Goal: Task Accomplishment & Management: Manage account settings

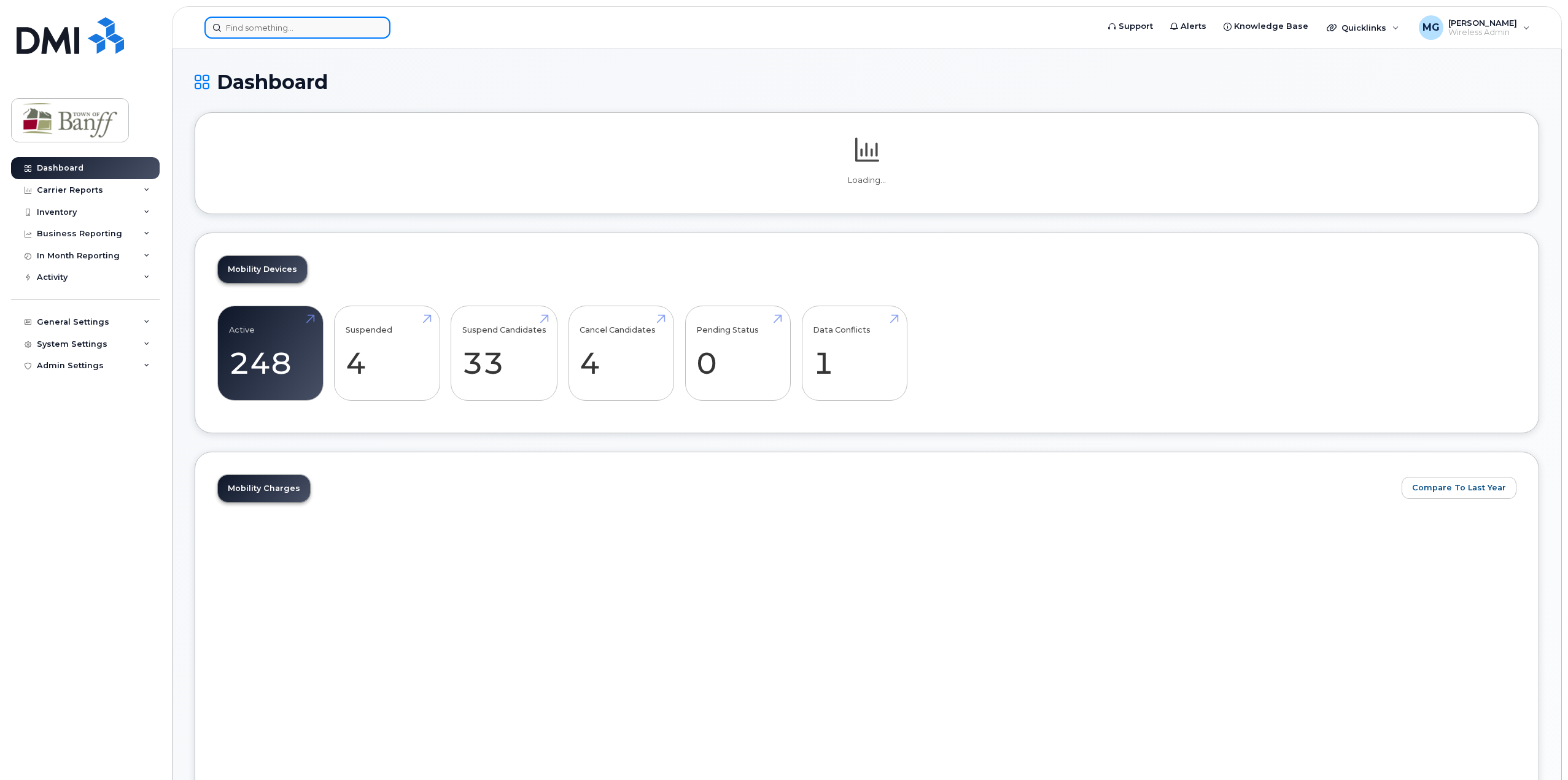
click at [339, 21] on input at bounding box center [297, 27] width 186 height 22
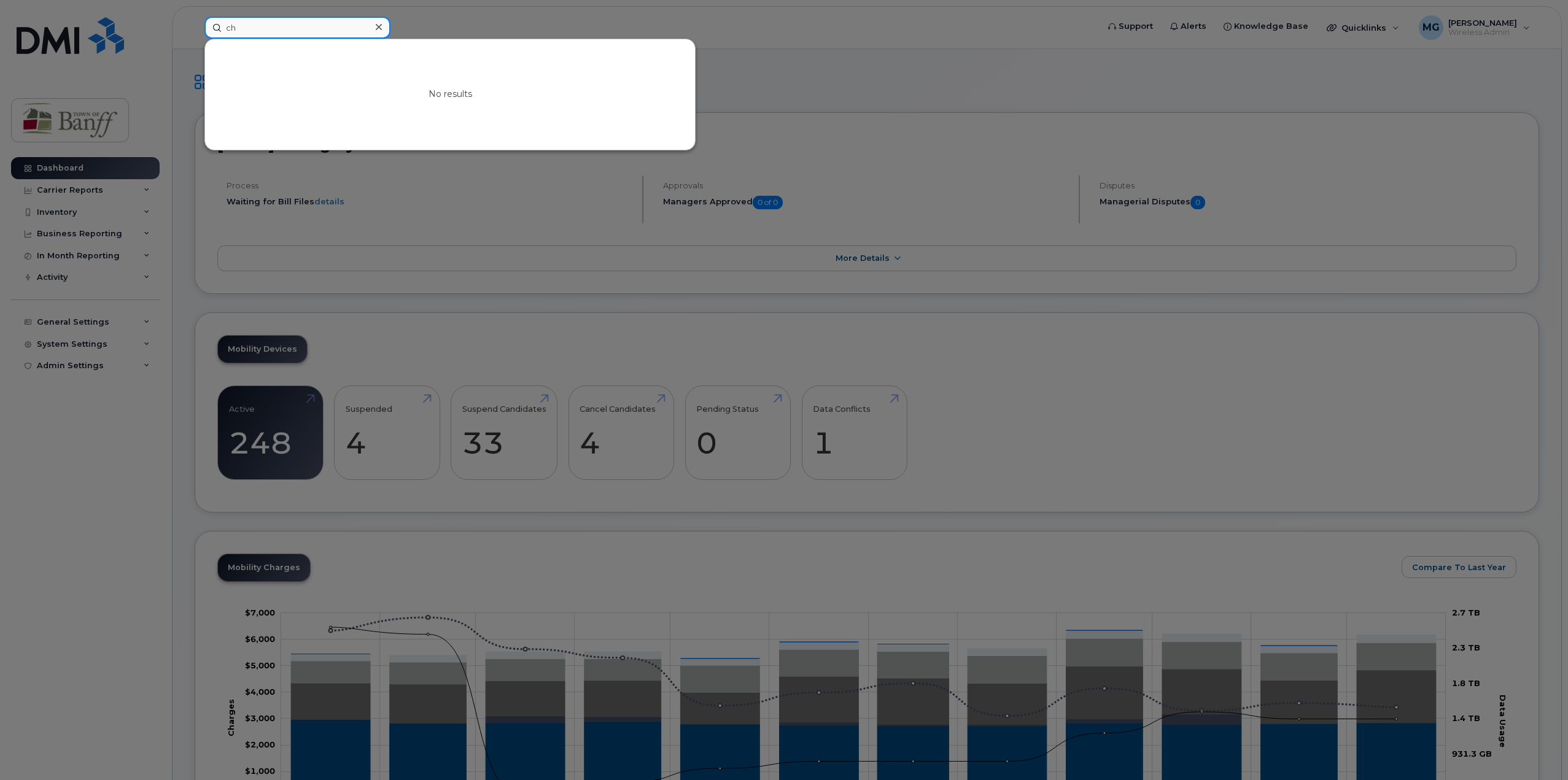
type input "c"
type input "M"
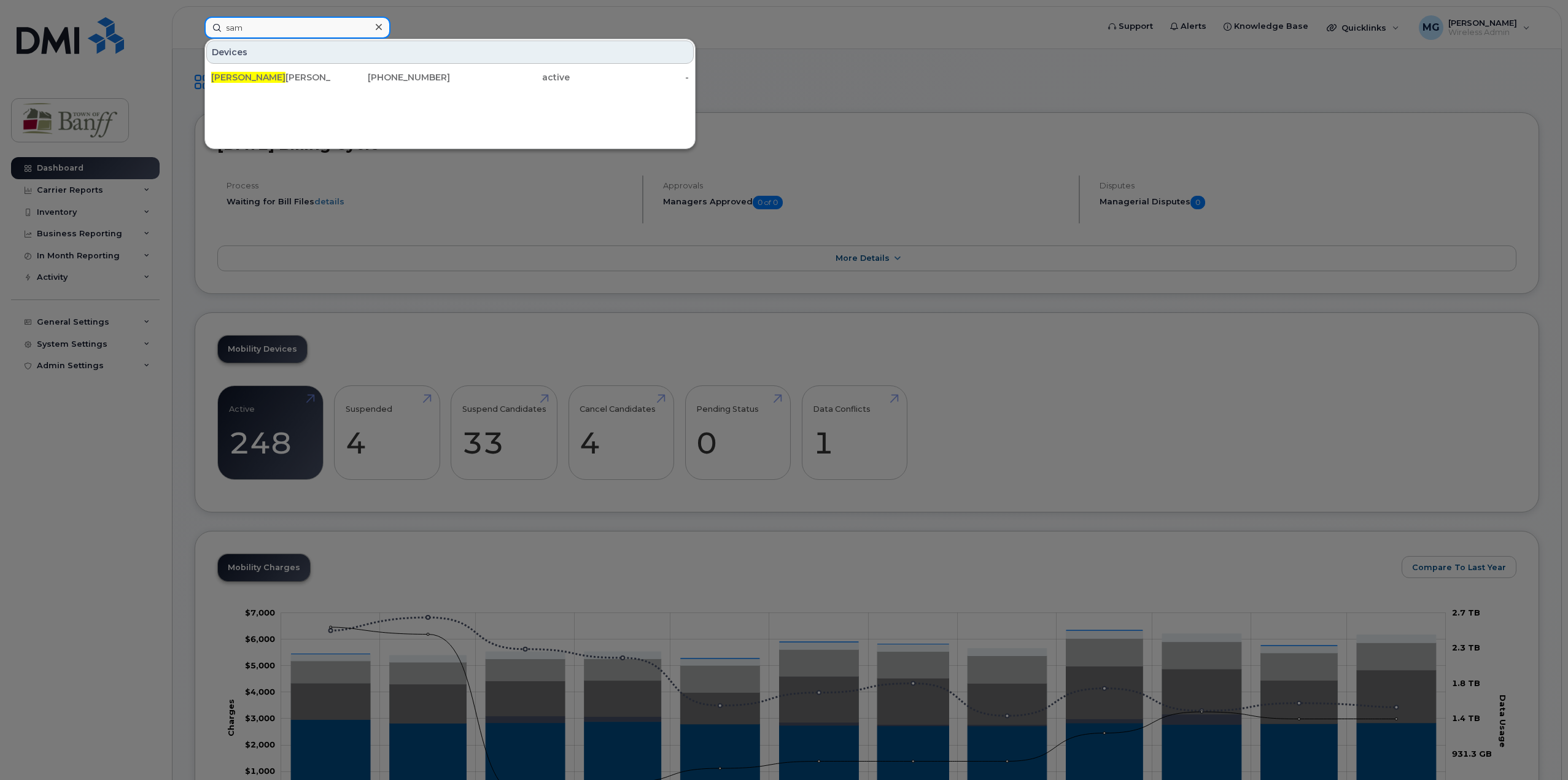
click at [272, 30] on input "sam" at bounding box center [297, 27] width 186 height 22
drag, startPoint x: 272, startPoint y: 30, endPoint x: -67, endPoint y: 19, distance: 339.2
type input "j"
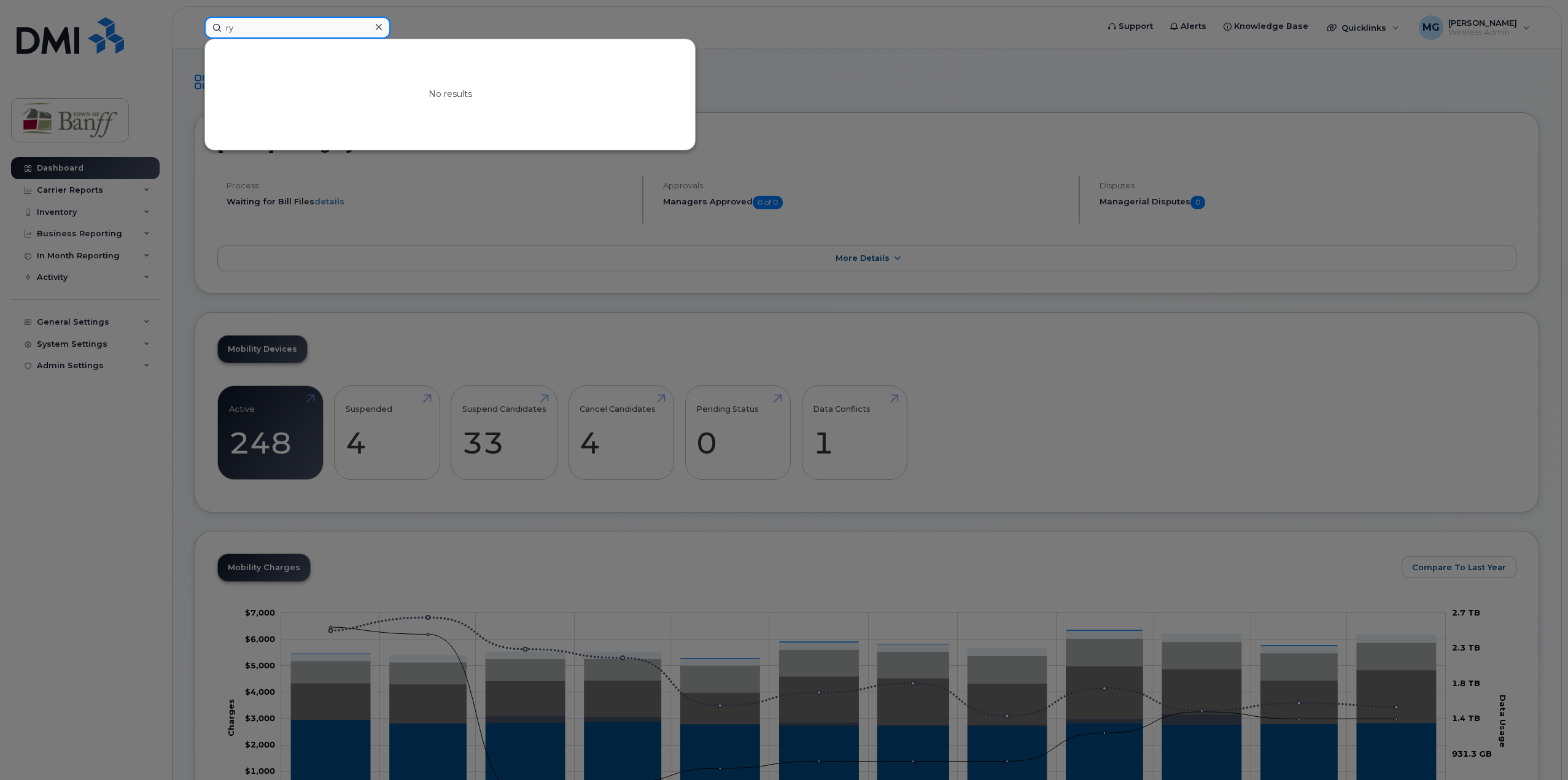
type input "r"
click at [278, 35] on input at bounding box center [297, 27] width 186 height 22
type input "j"
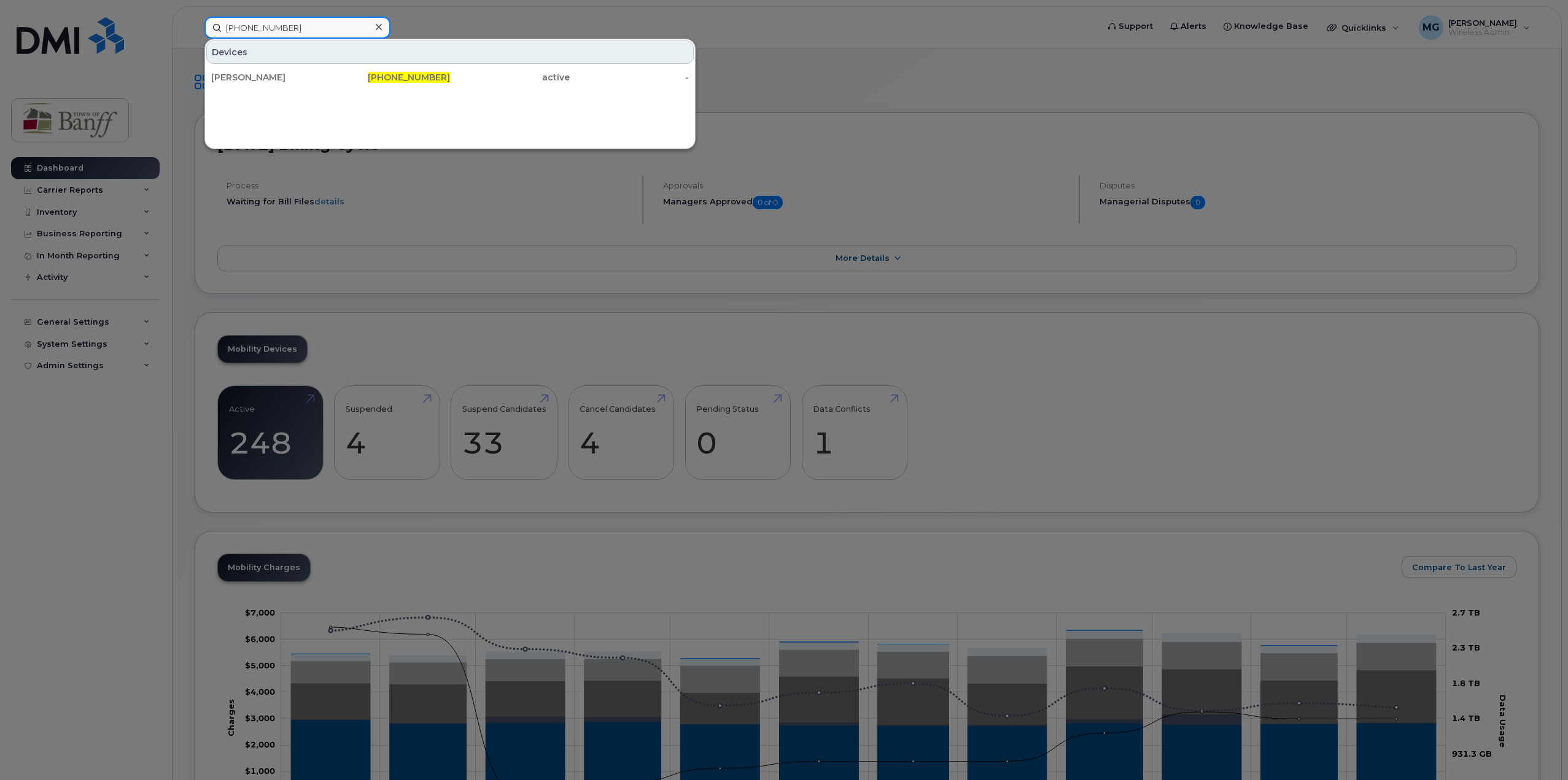
type input "403-497-4256"
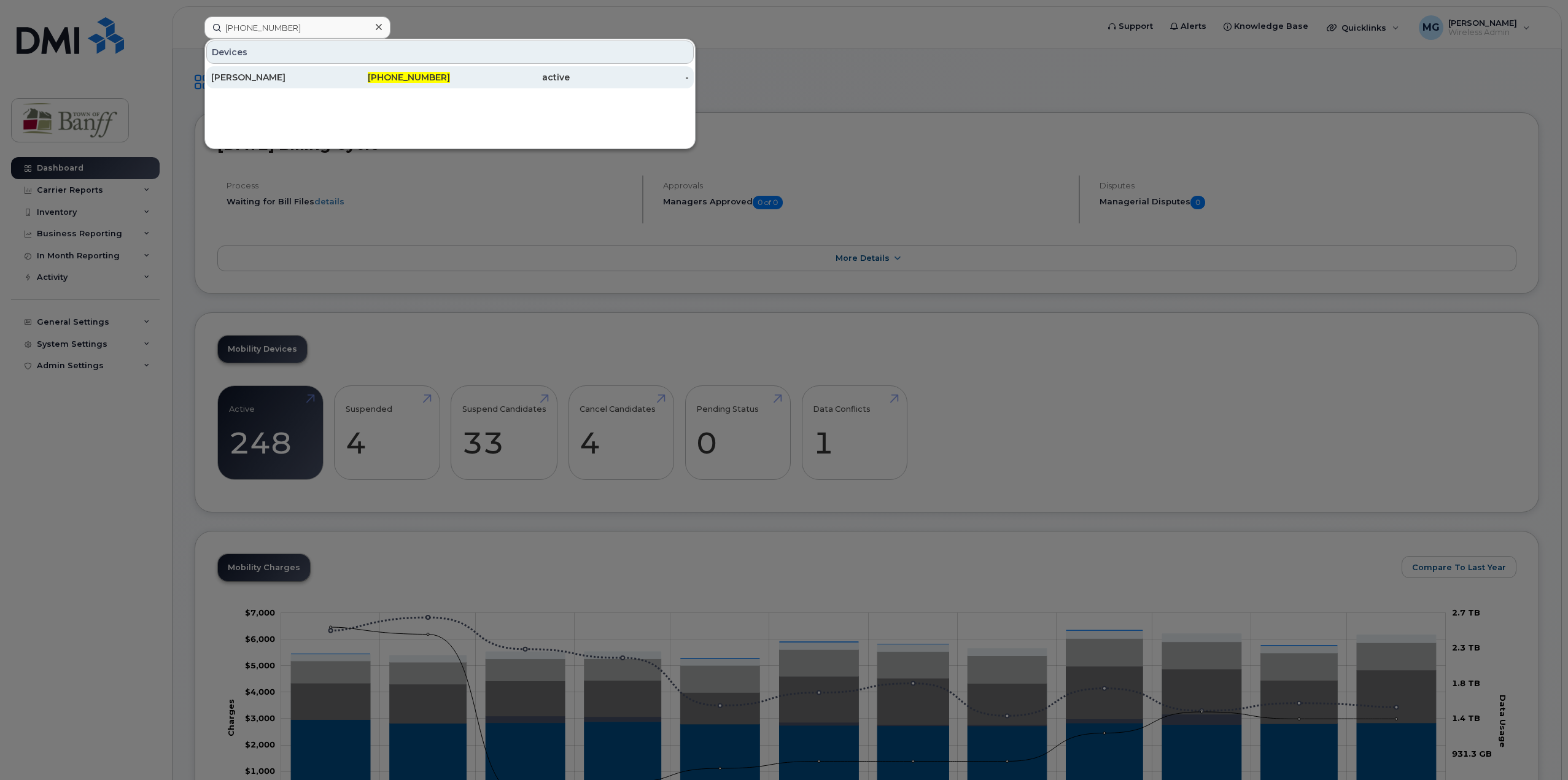
click at [311, 76] on div "[PERSON_NAME]" at bounding box center [271, 77] width 119 height 12
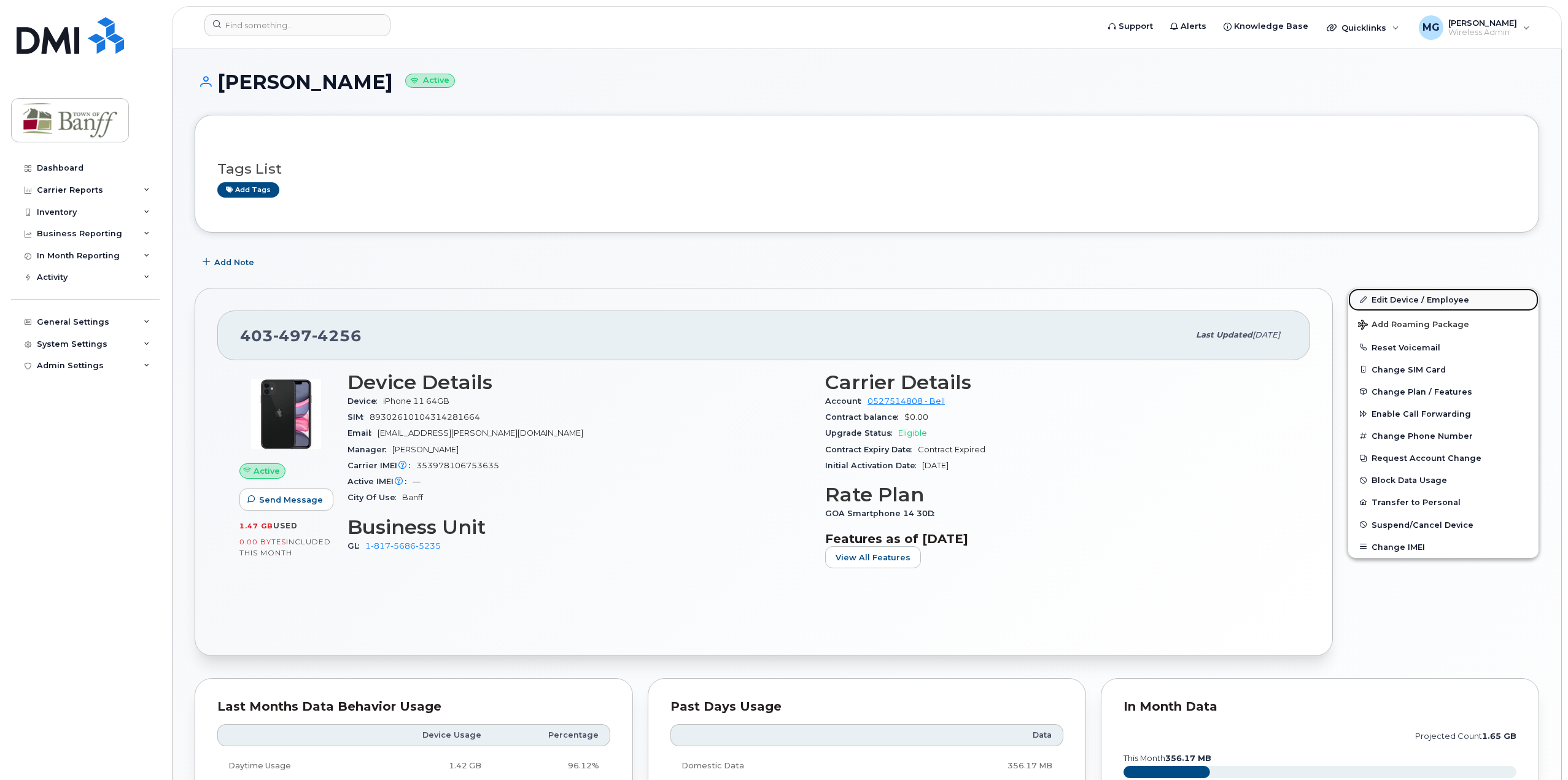
click at [1409, 300] on link "Edit Device / Employee" at bounding box center [1443, 300] width 191 height 22
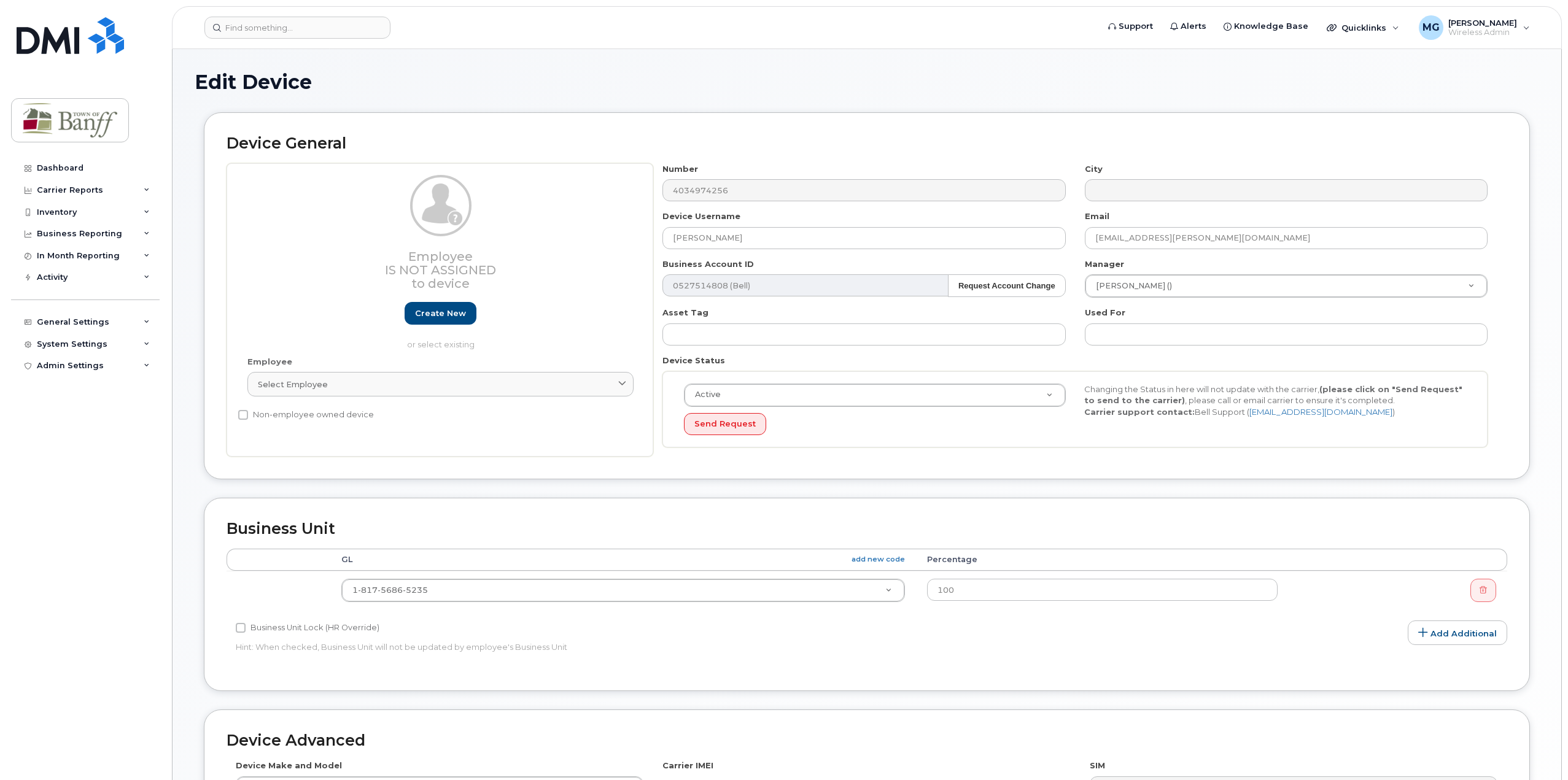
select select "7590690"
click at [205, 239] on div "Device General Employee Is not assigned to device Create new or select existing…" at bounding box center [867, 296] width 1327 height 367
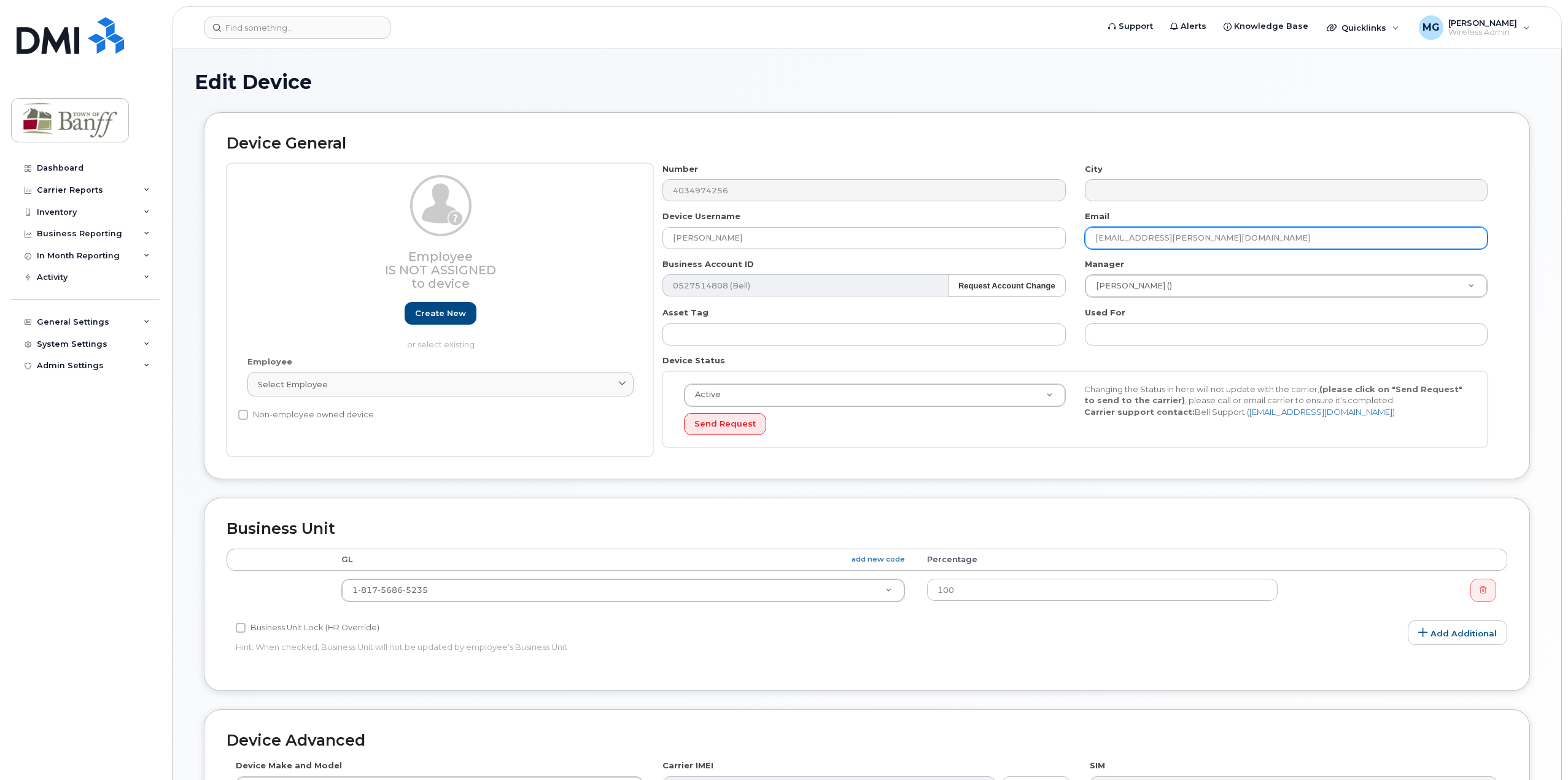
type input "Jack Dean"
click at [1258, 234] on input "madison.macbride@banff.ca" at bounding box center [1286, 238] width 403 height 22
type input "m"
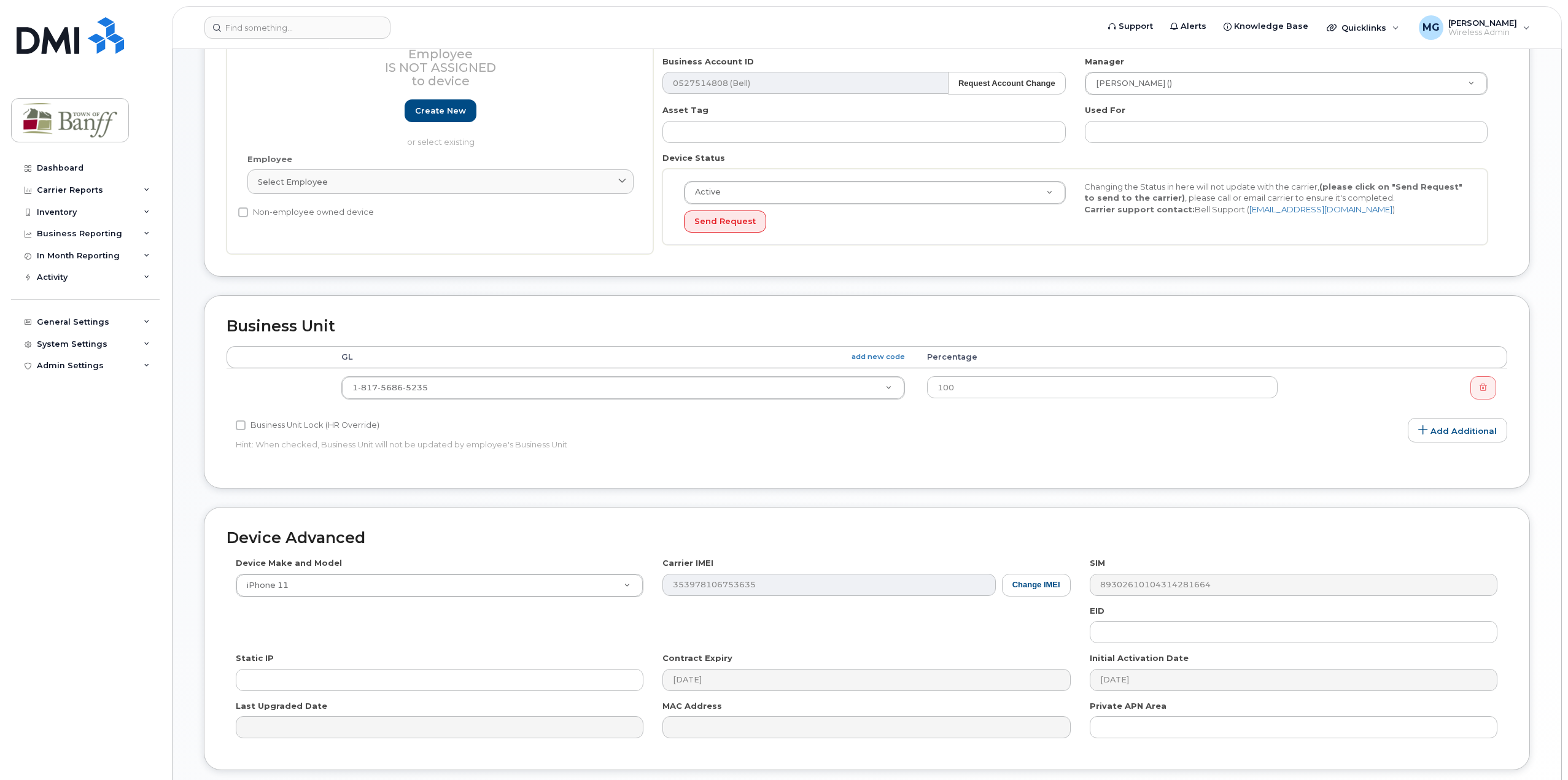
scroll to position [296, 0]
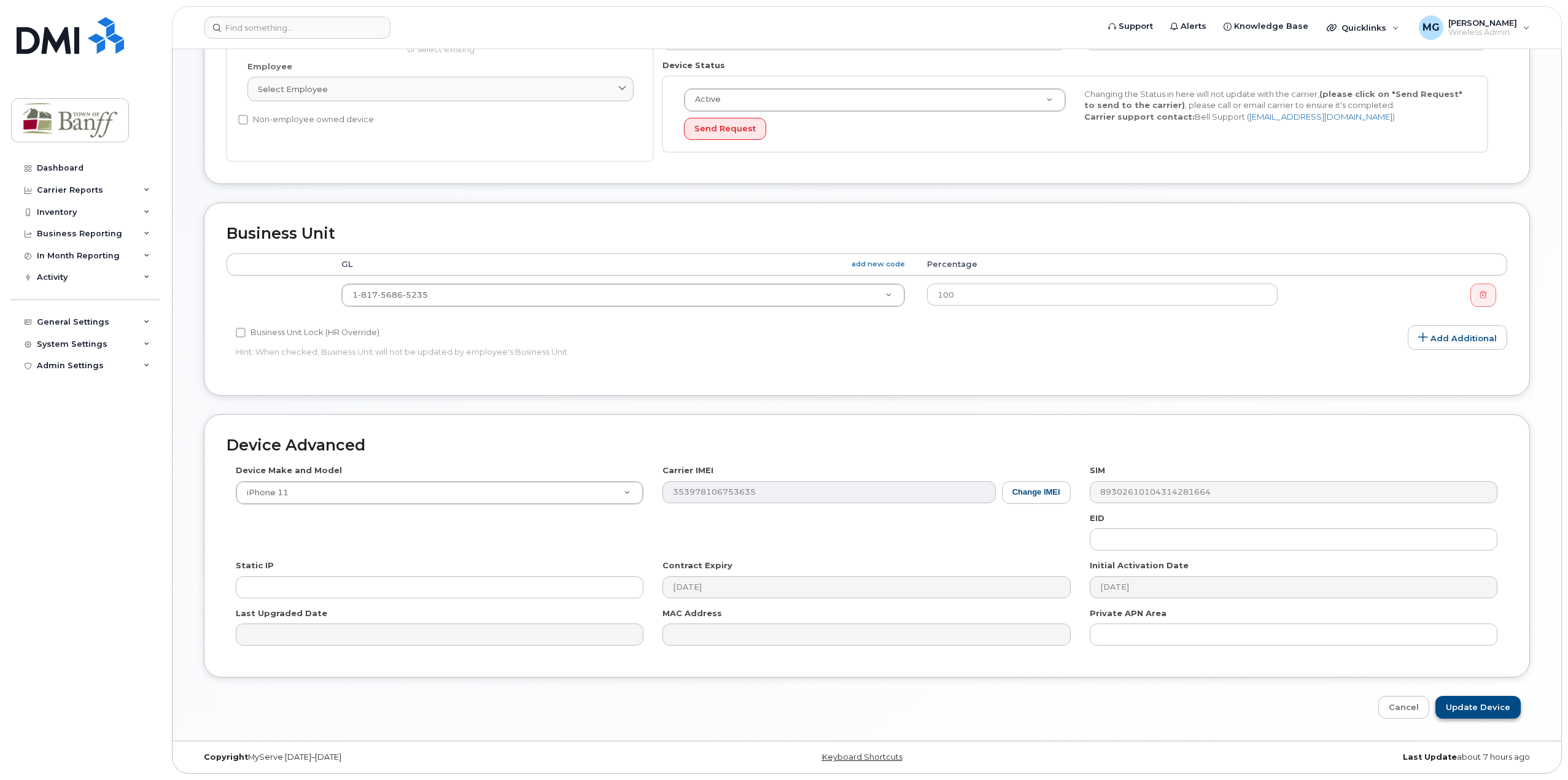
type input "jack.dean@banff.ca"
click at [1478, 713] on input "Update Device" at bounding box center [1478, 707] width 85 height 22
type input "Saving..."
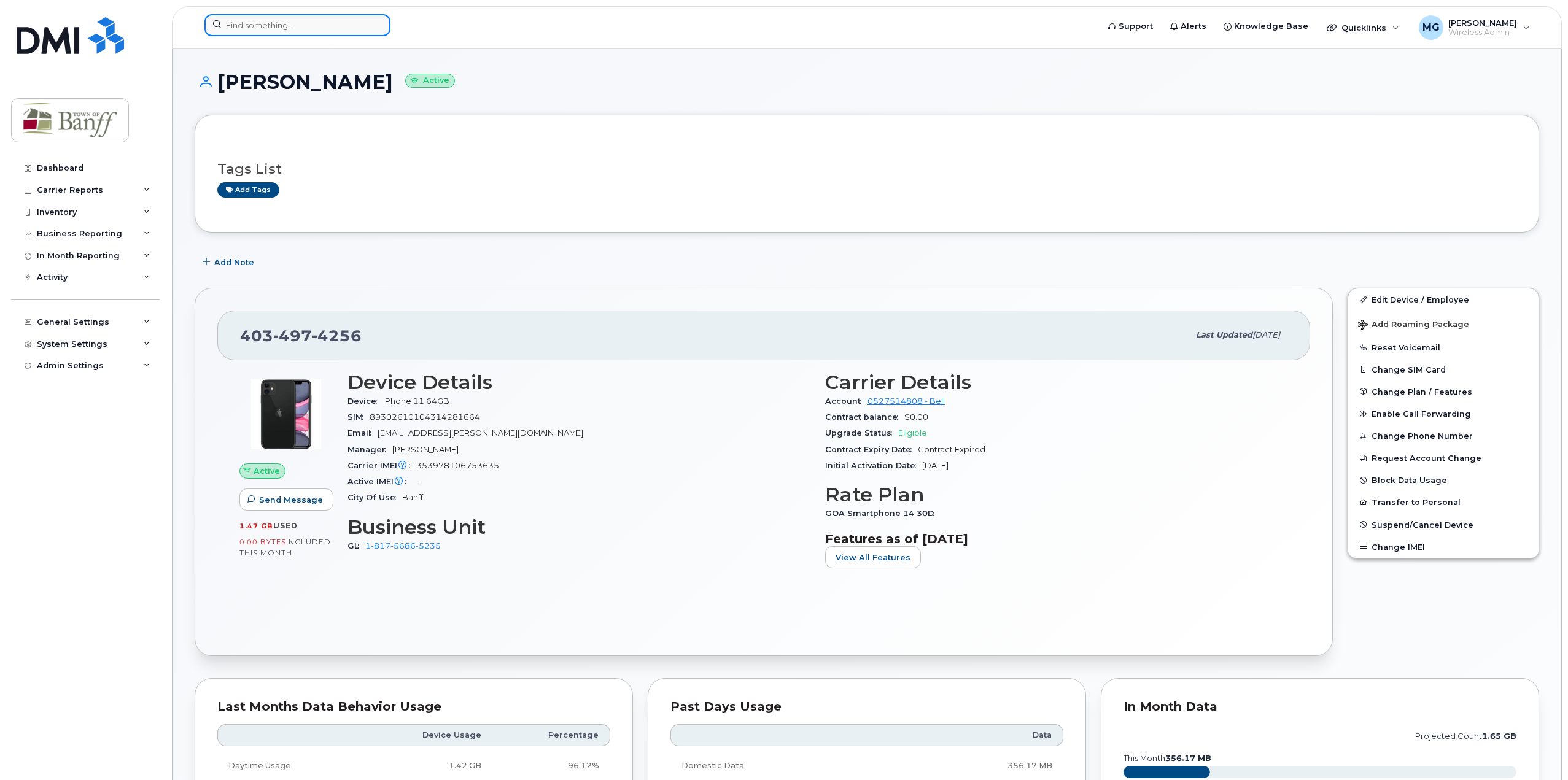
click at [278, 19] on input at bounding box center [297, 25] width 186 height 22
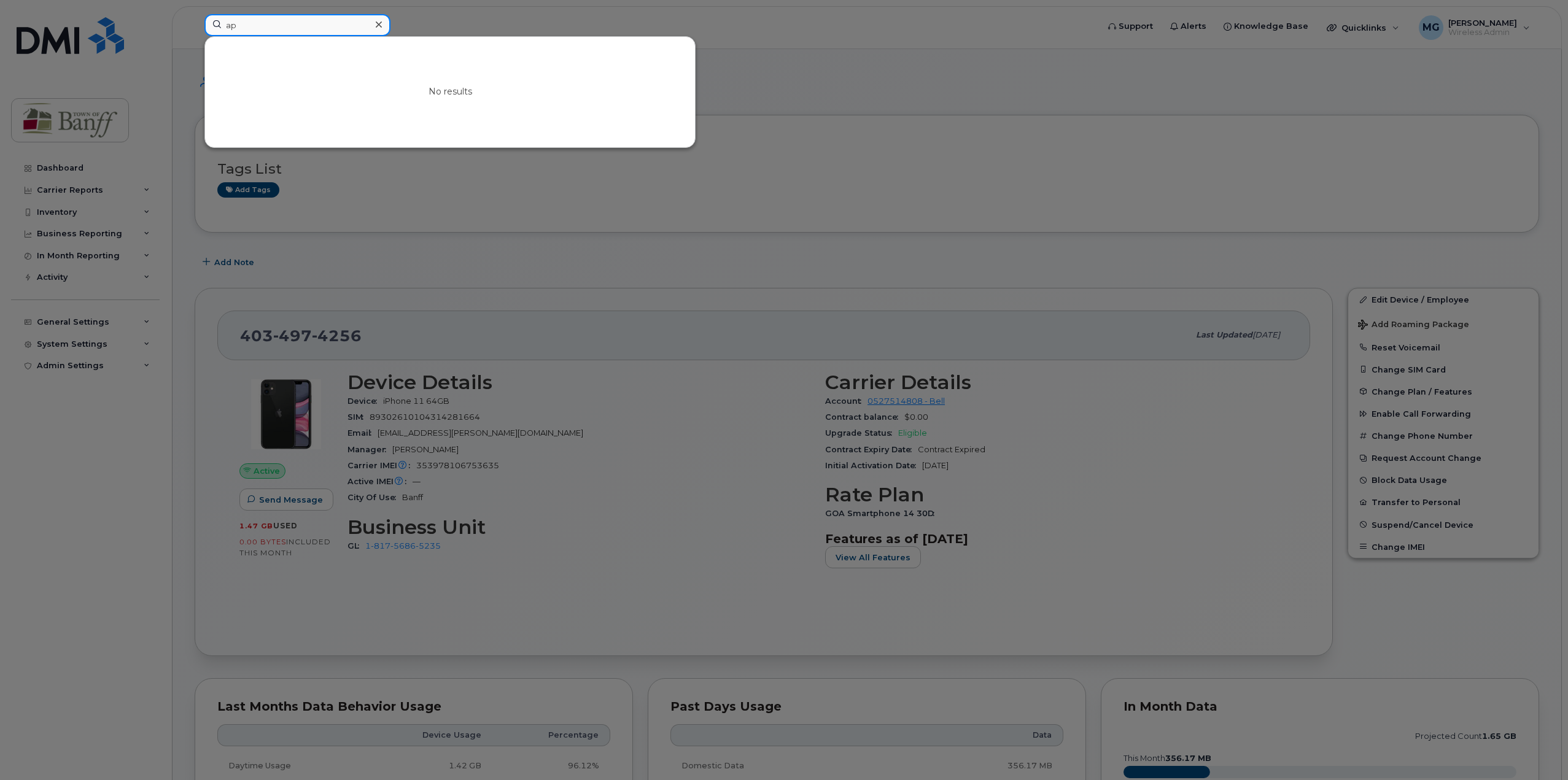
type input "a"
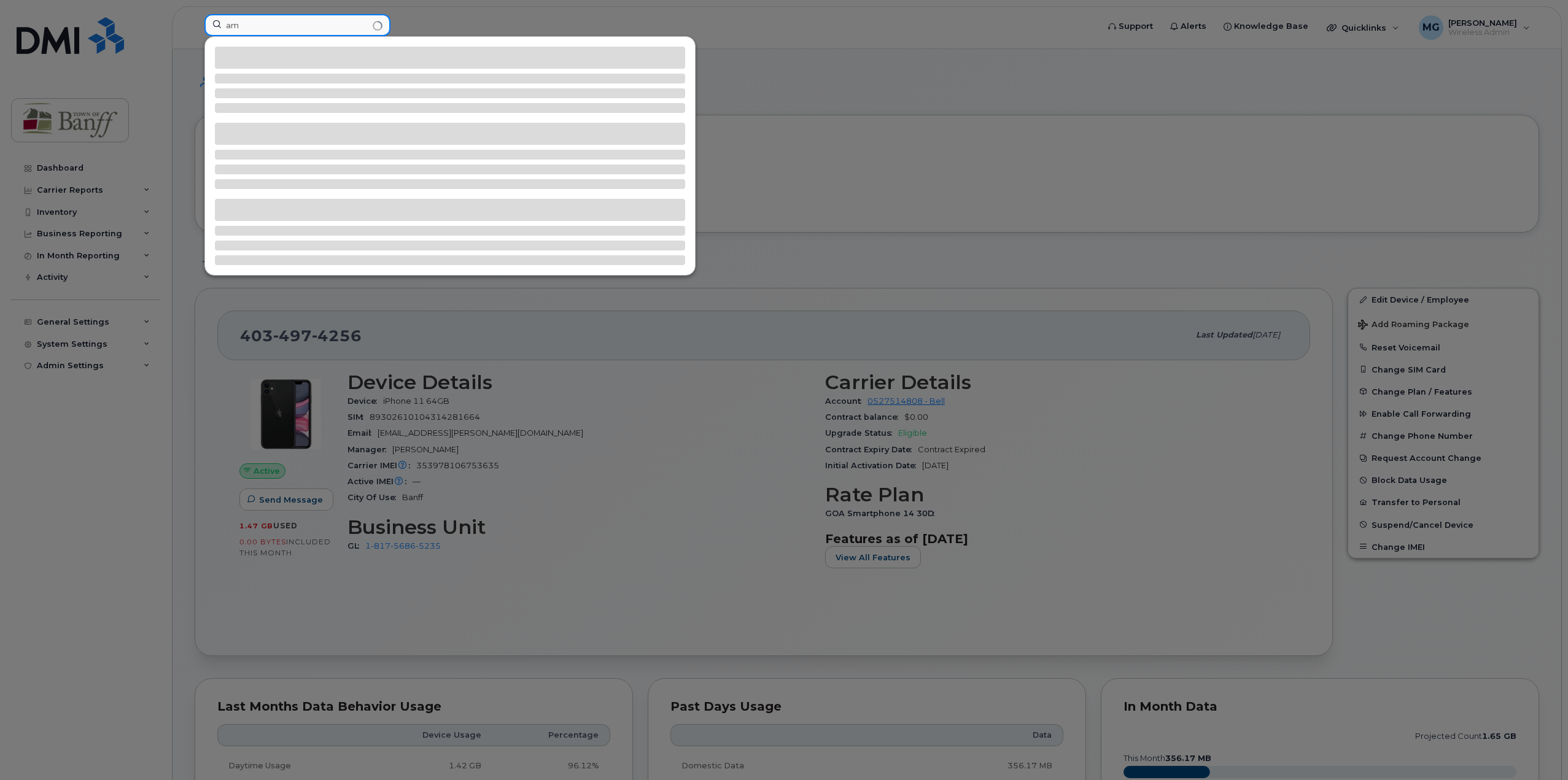
type input "a"
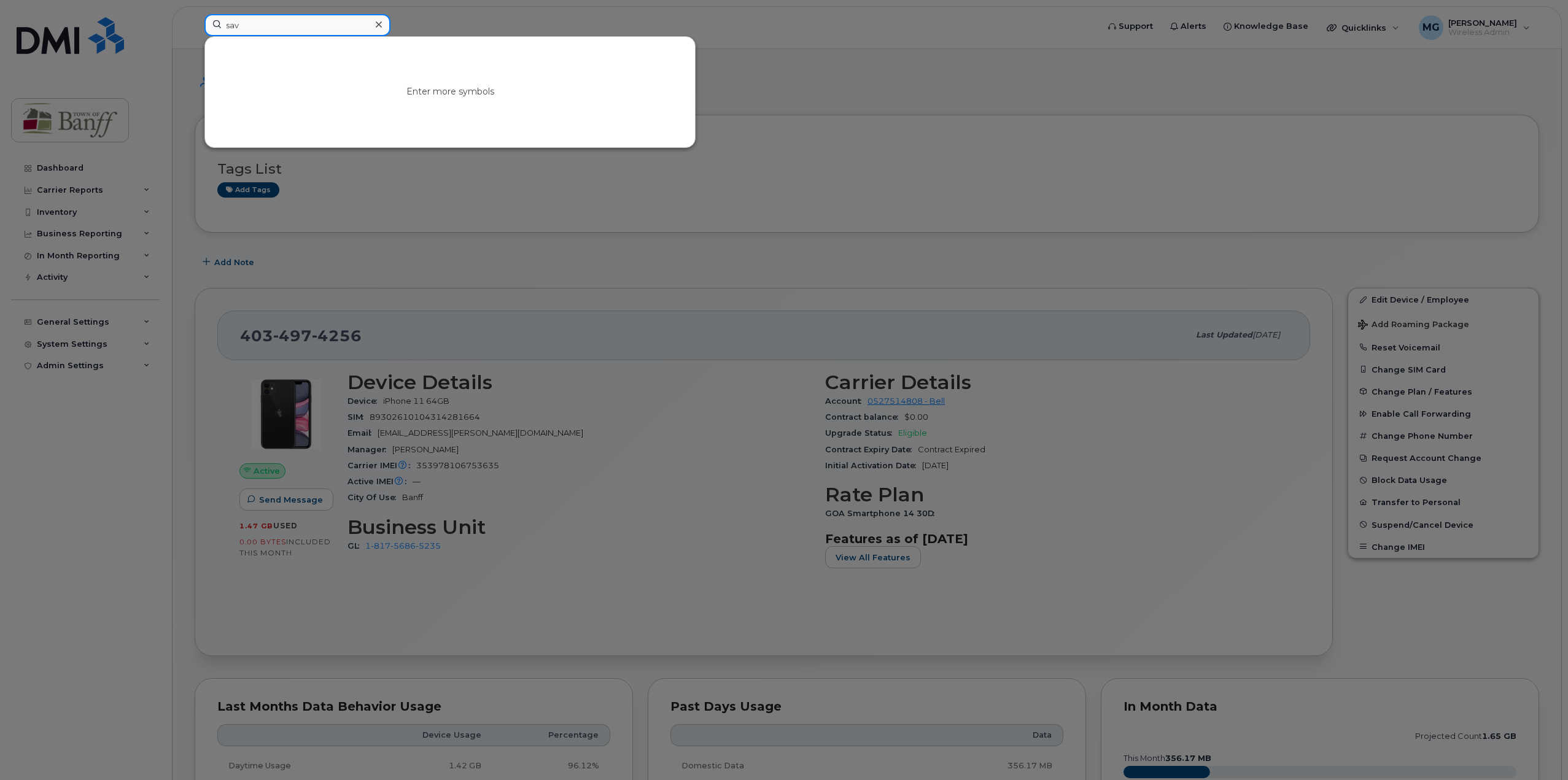
type input "sava"
drag, startPoint x: 270, startPoint y: 27, endPoint x: 74, endPoint y: 25, distance: 196.0
click at [195, 25] on div "sava No results" at bounding box center [647, 27] width 905 height 27
click at [258, 19] on input at bounding box center [297, 25] width 186 height 22
paste input "403-763-9185"
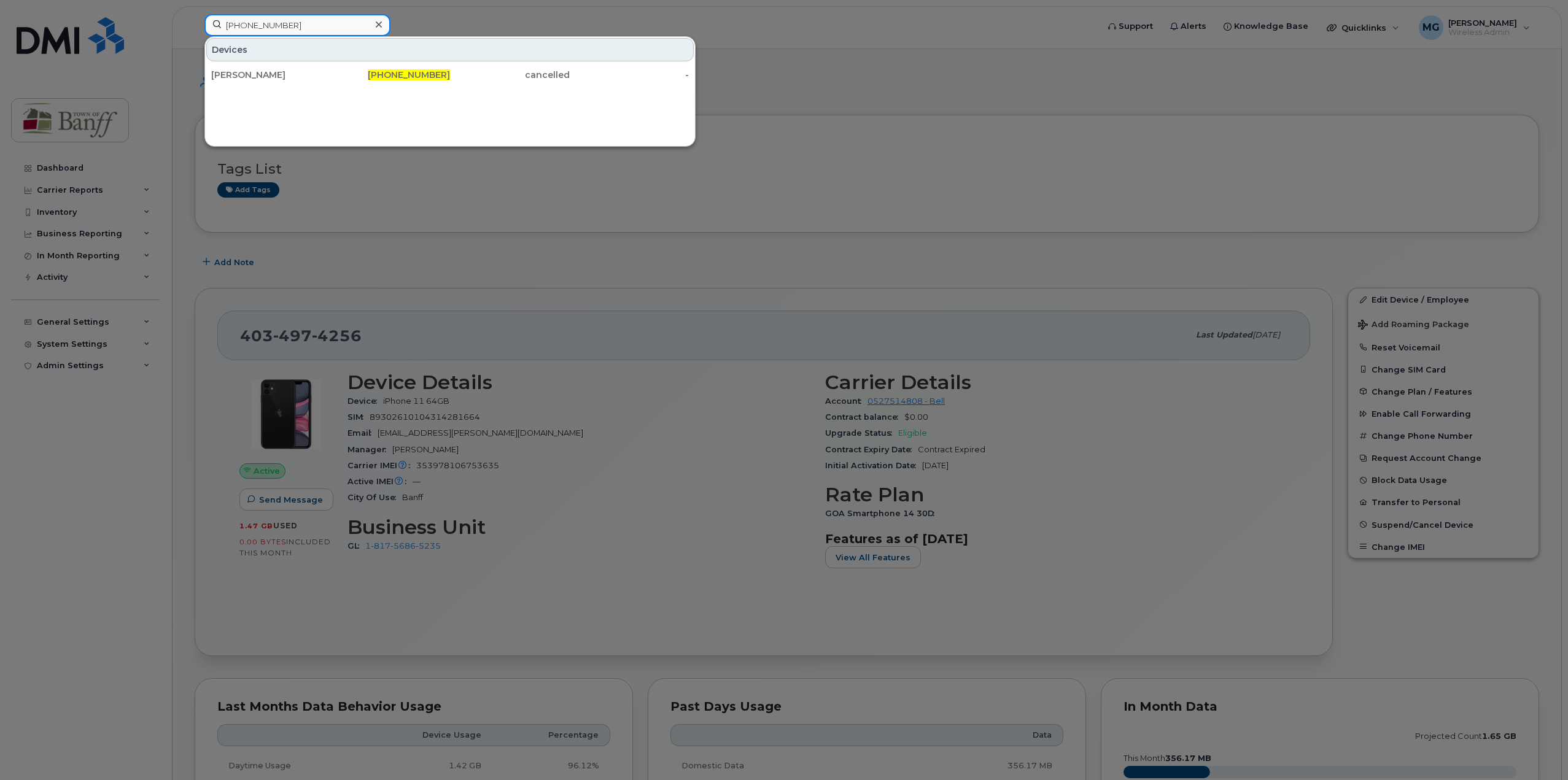
type input "403-763-9185"
drag, startPoint x: 384, startPoint y: 28, endPoint x: 351, endPoint y: 31, distance: 33.1
click at [384, 28] on div at bounding box center [378, 25] width 18 height 18
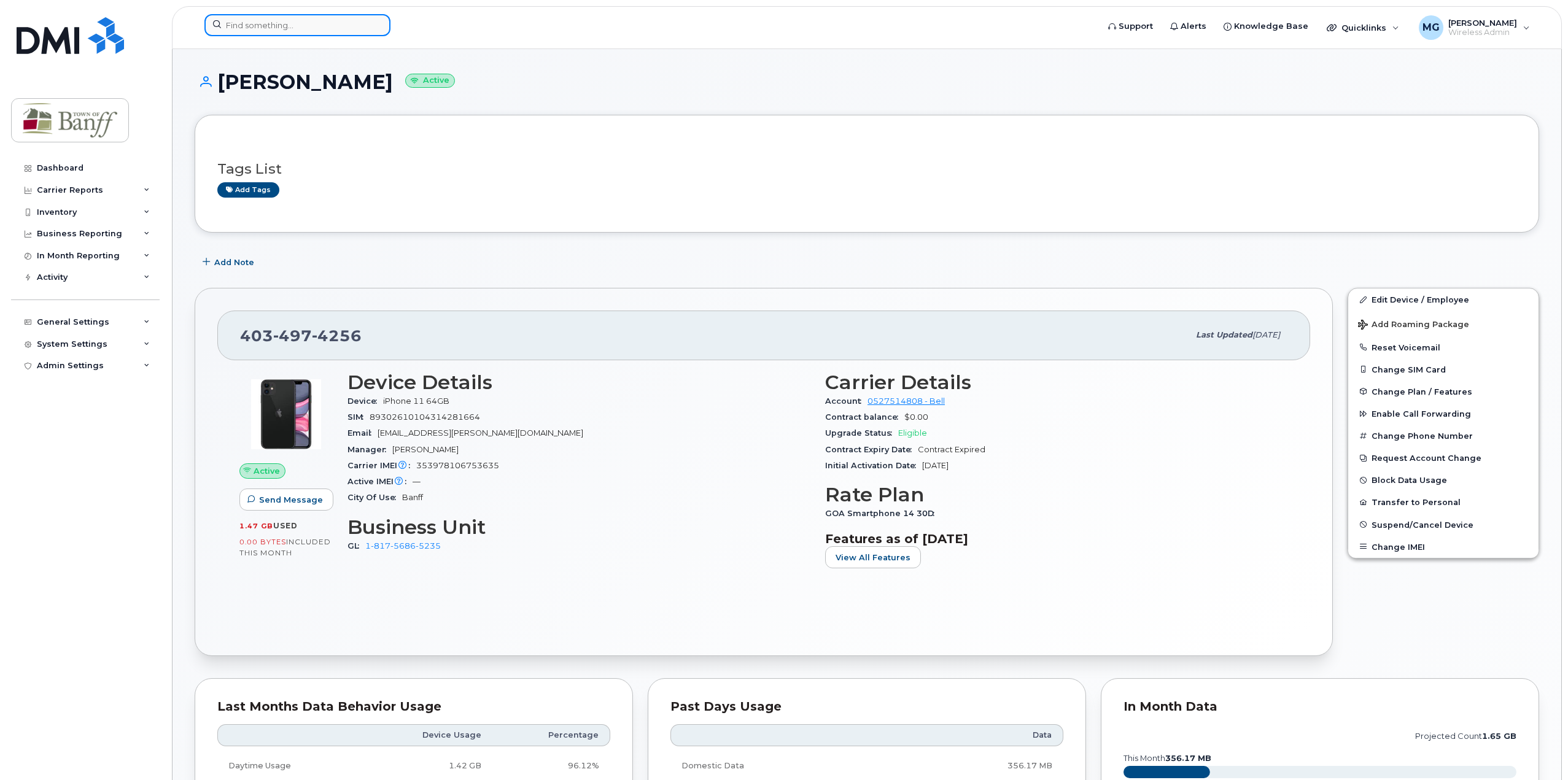
click at [333, 33] on input at bounding box center [297, 25] width 186 height 22
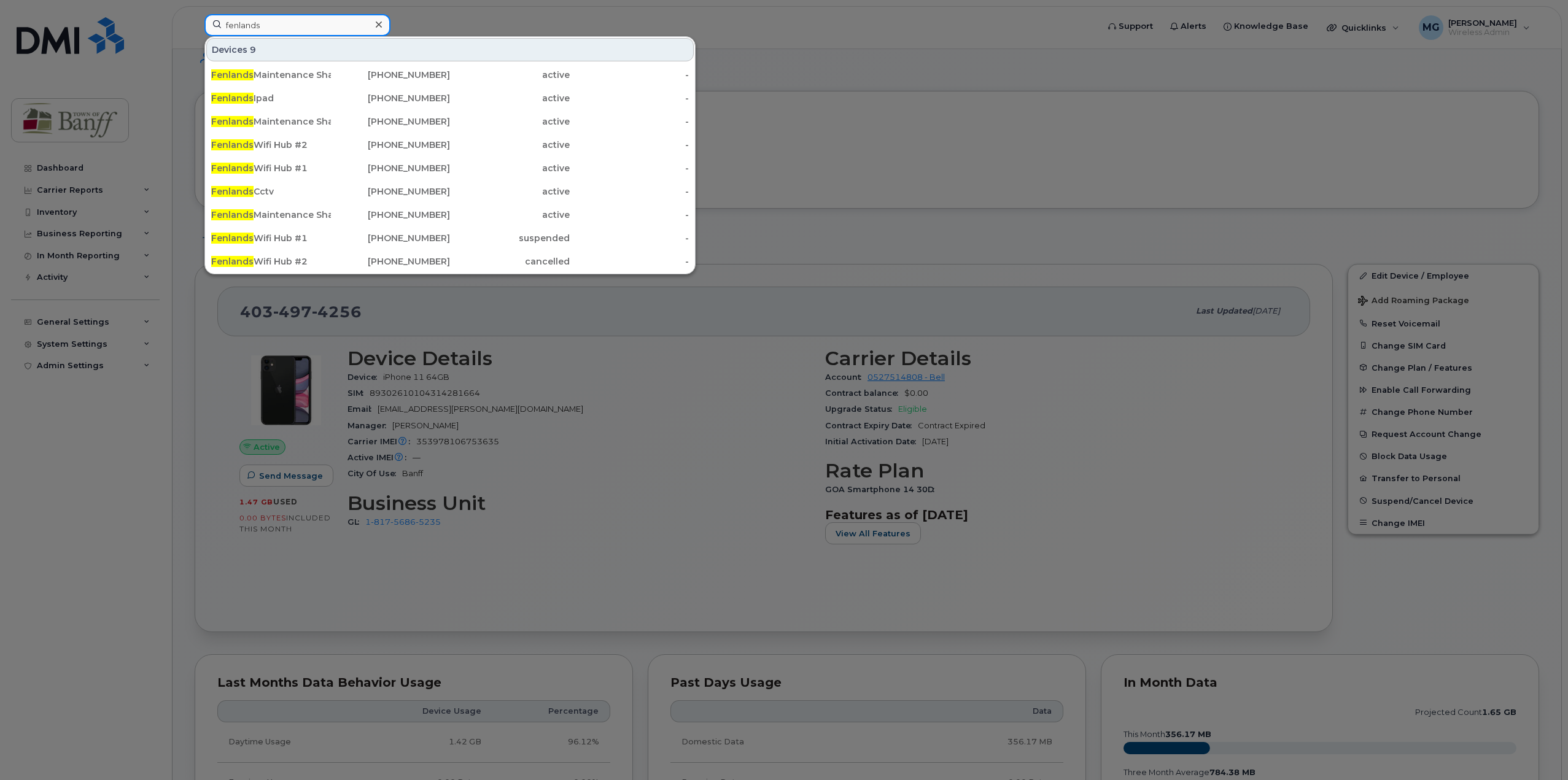
scroll to position [61, 0]
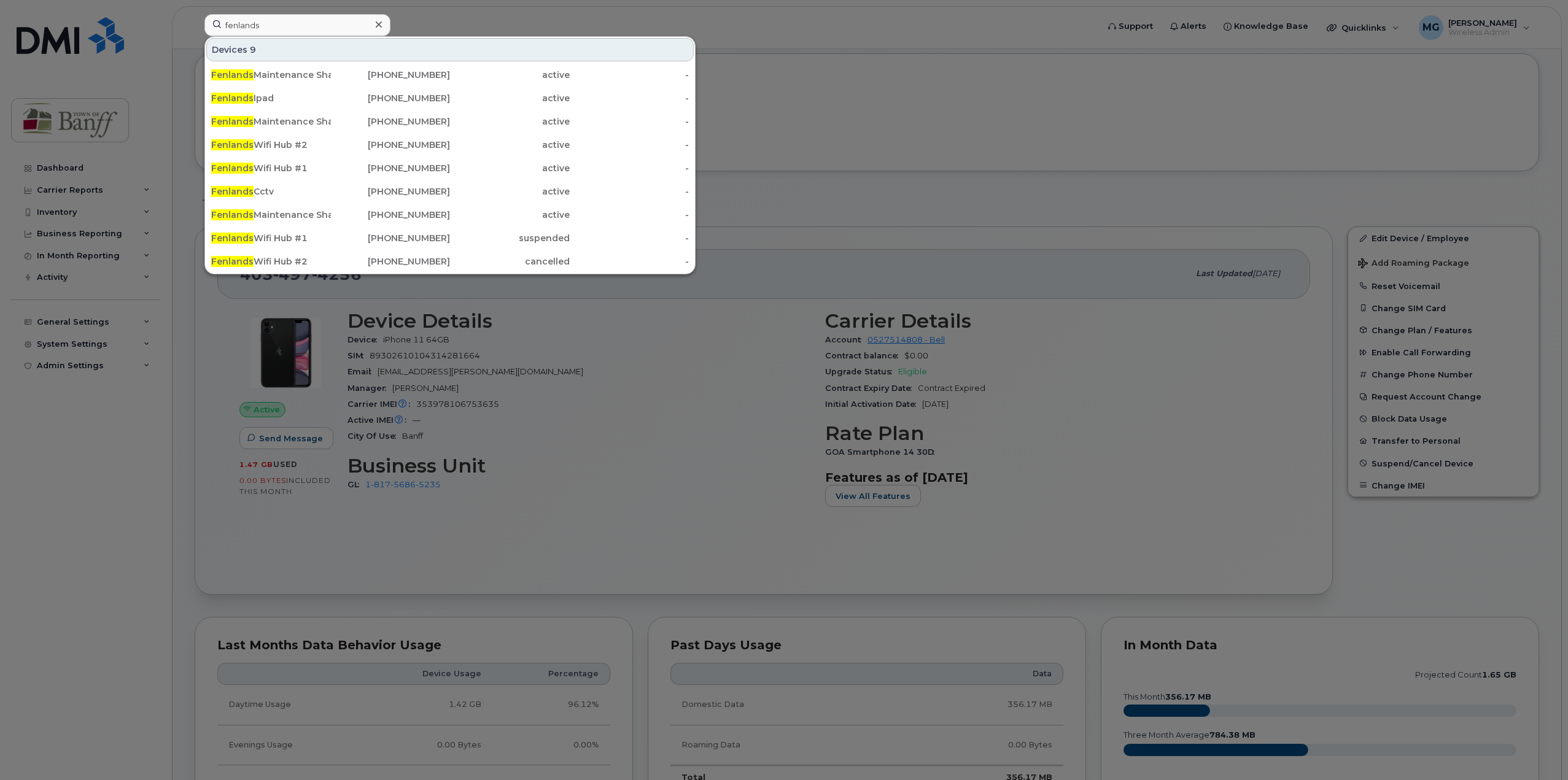
click at [754, 72] on div at bounding box center [784, 390] width 1568 height 780
click at [291, 16] on input "fenlands" at bounding box center [297, 25] width 186 height 22
paste input "403-497-5368"
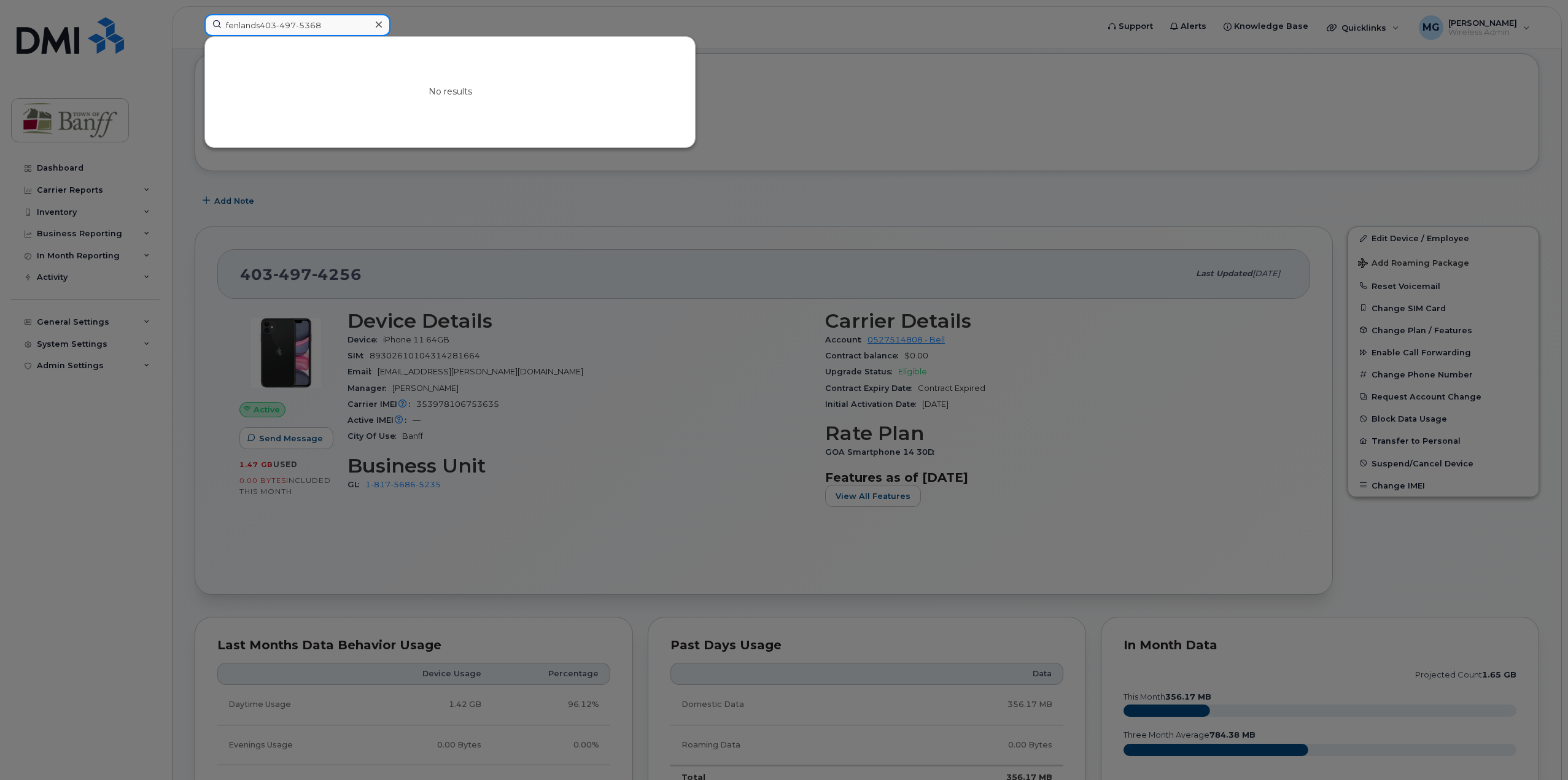
drag, startPoint x: 259, startPoint y: 26, endPoint x: 17, endPoint y: 25, distance: 242.0
click at [195, 25] on div "fenlands403-497-5368 No results" at bounding box center [647, 27] width 905 height 27
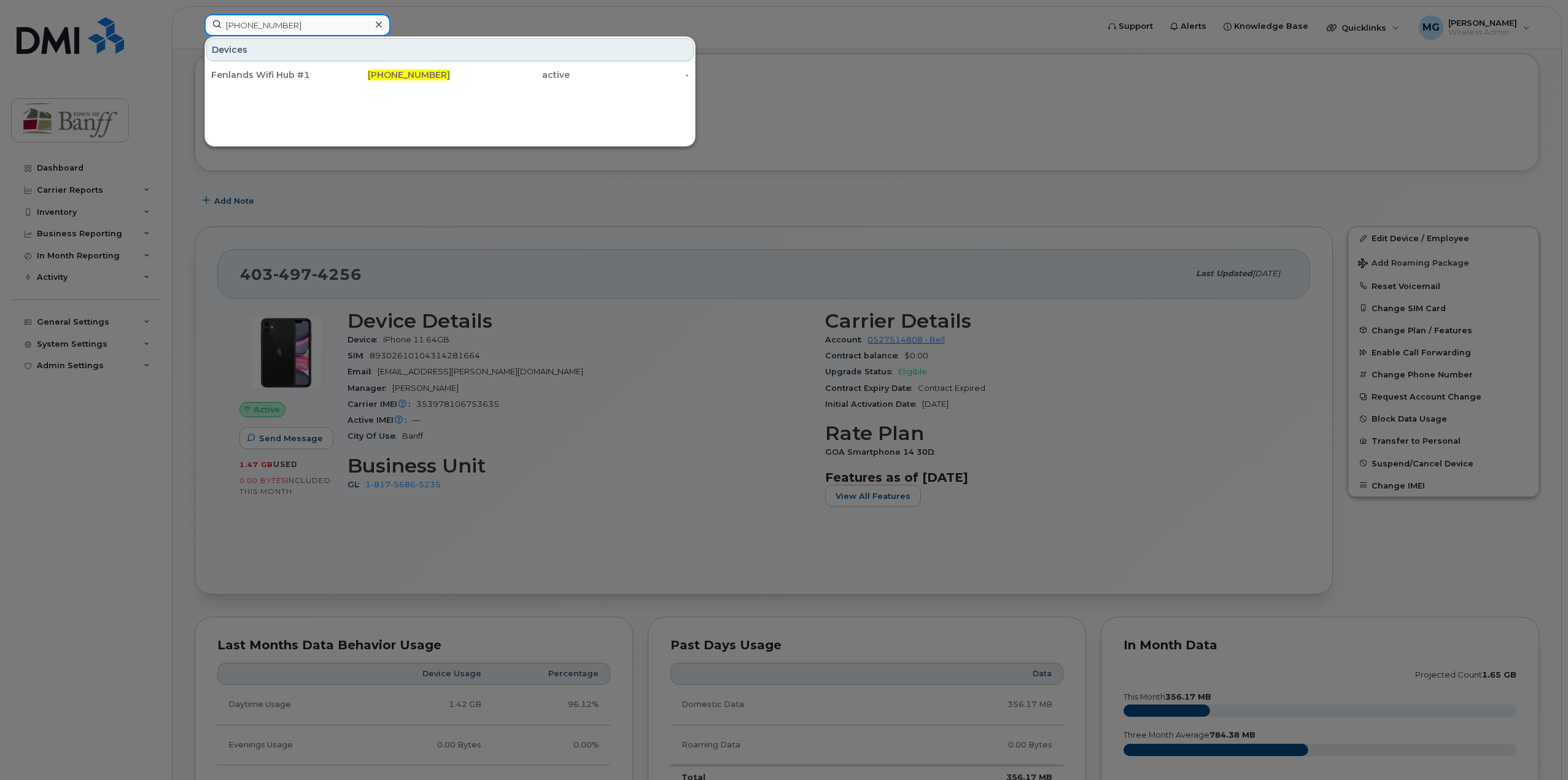
click at [304, 27] on input "403-497-5368" at bounding box center [297, 25] width 186 height 22
click at [195, 25] on div "403-497-5368 Devices Fenlands Wifi Hub #1 403-497-5368 active -" at bounding box center [647, 27] width 905 height 27
paste input "763-3804"
drag, startPoint x: 296, startPoint y: 23, endPoint x: 146, endPoint y: 38, distance: 150.7
click at [195, 38] on div "403-763-3804 Devices Fenlands Wifi Hub #1 403-763-3804 suspended -" at bounding box center [647, 27] width 905 height 27
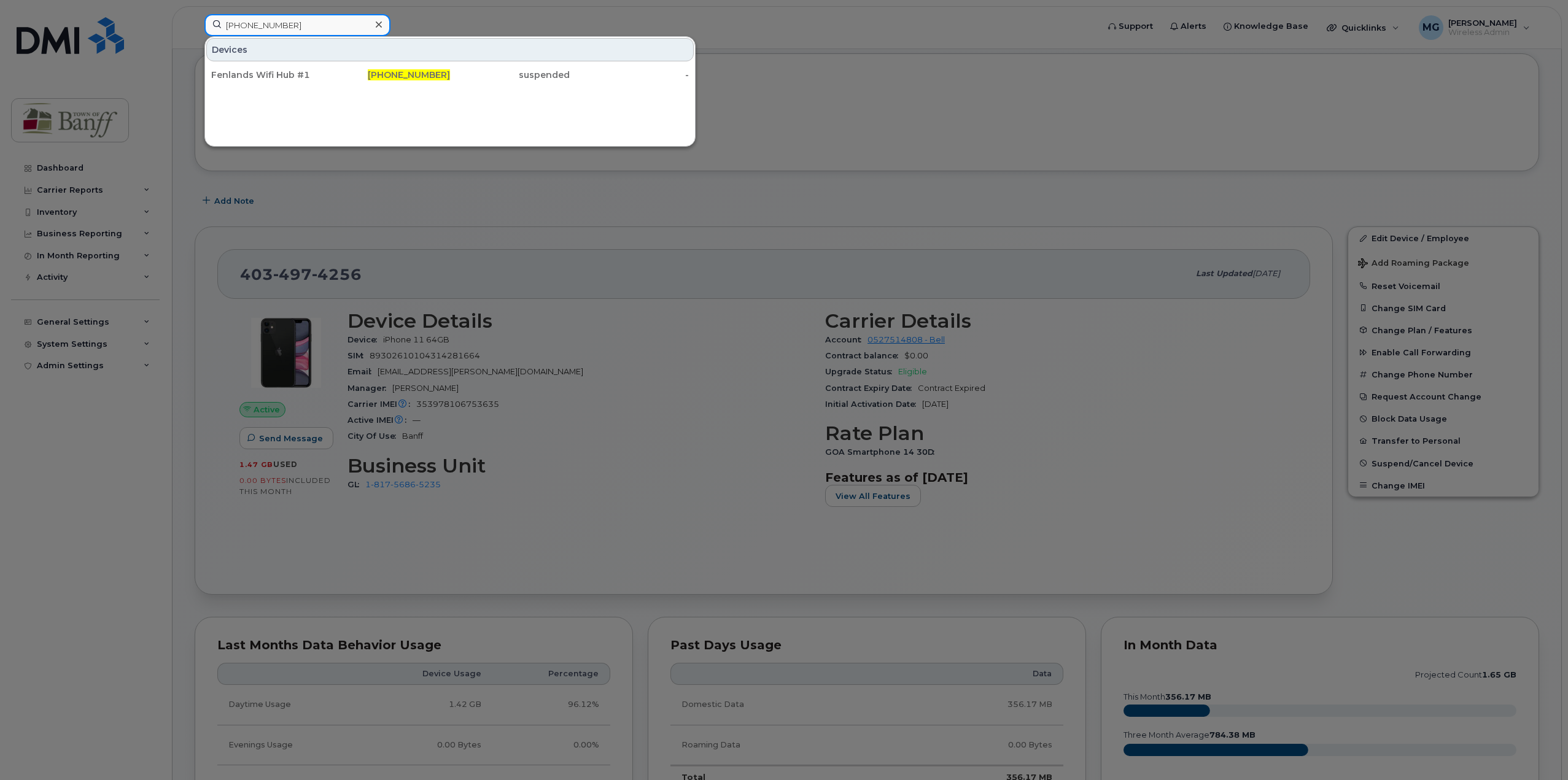
paste input "927"
click at [345, 22] on input "403-763-9274" at bounding box center [297, 25] width 186 height 22
drag, startPoint x: 326, startPoint y: 28, endPoint x: 190, endPoint y: 18, distance: 136.4
click at [195, 18] on div "403-763-9274 Devices Fenlands Wifi Hub #2 403-763-9274 active -" at bounding box center [647, 27] width 905 height 27
paste input "380"
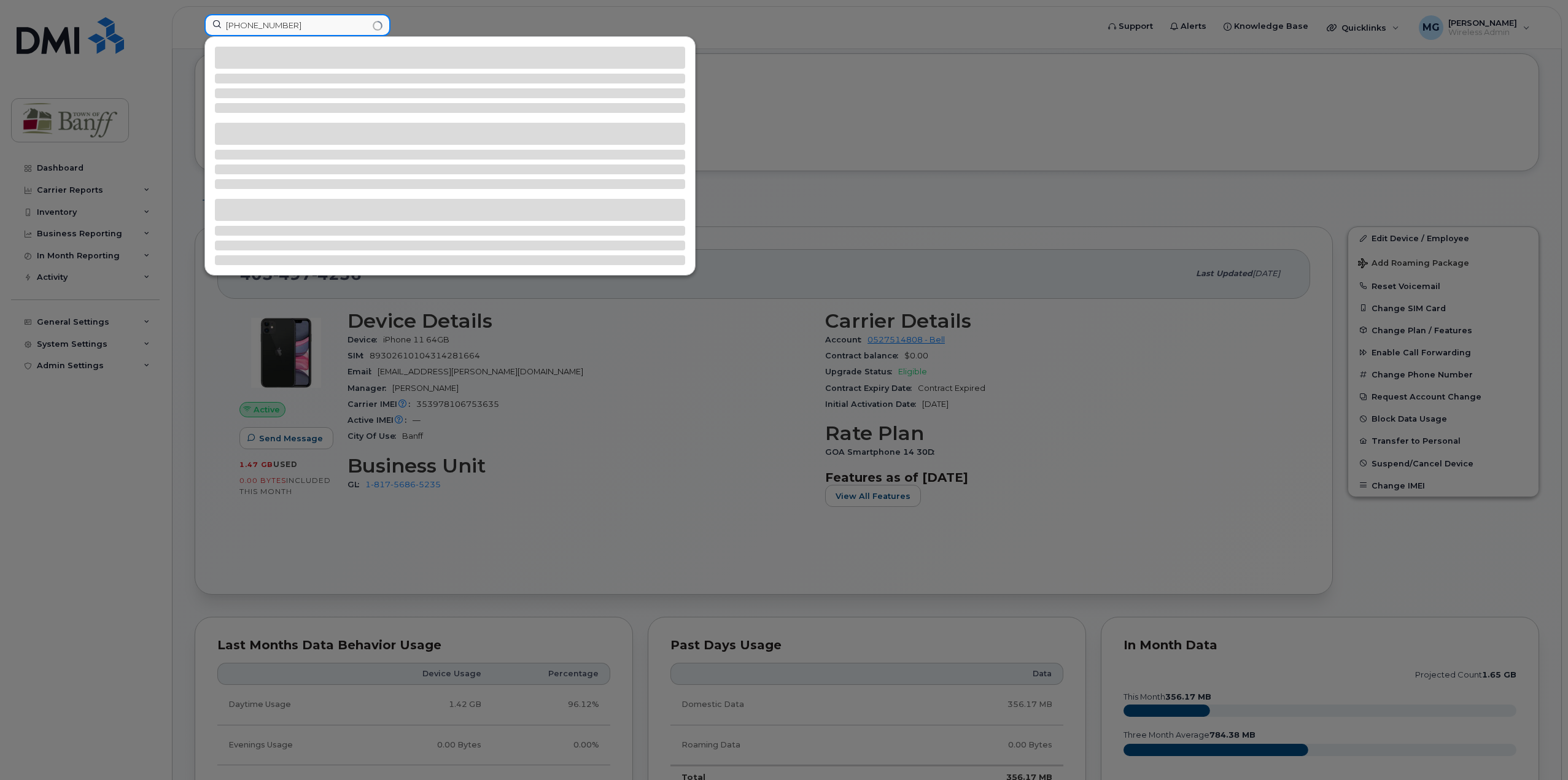
type input "403-763-3804"
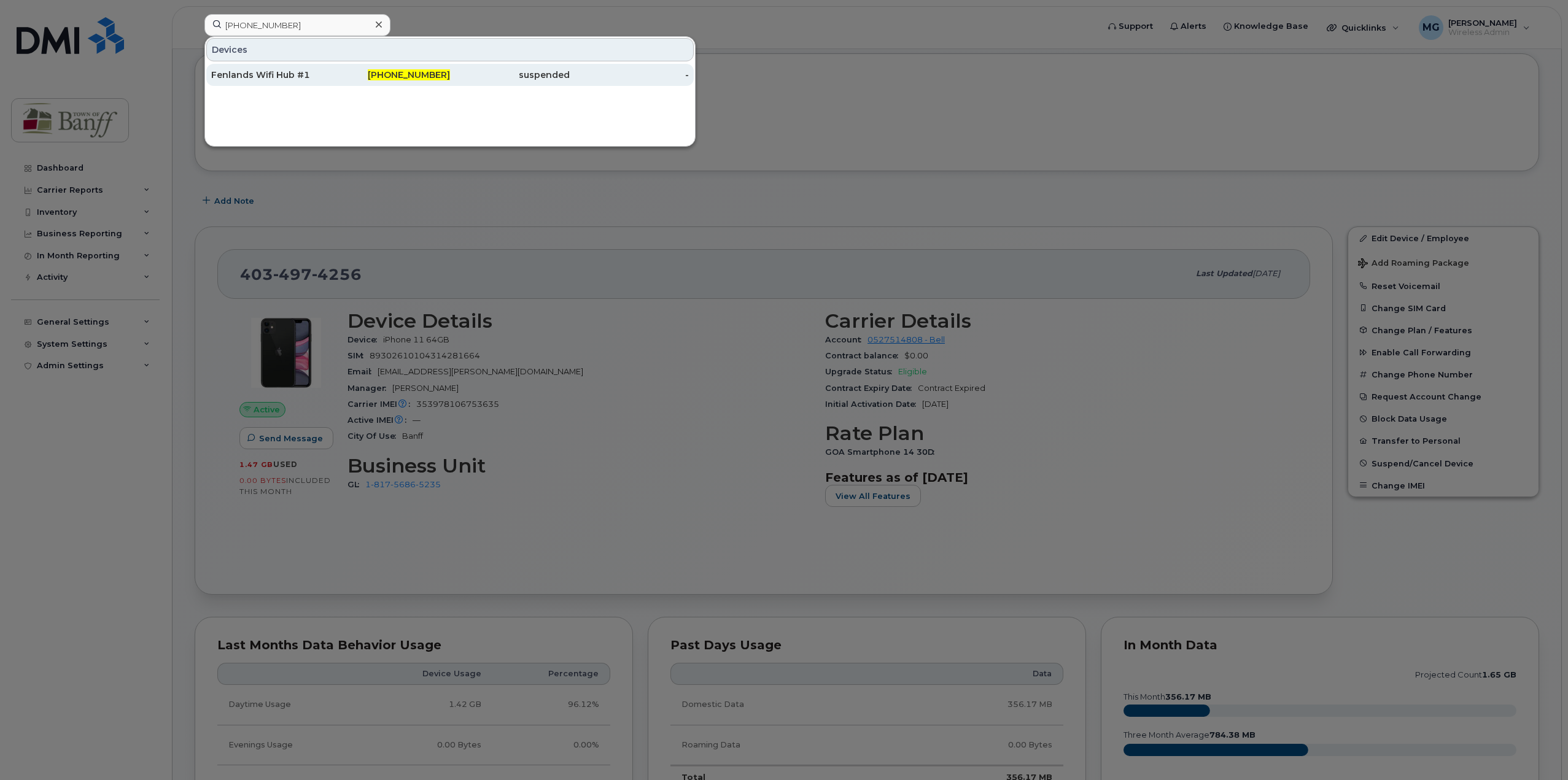
click at [326, 81] on div "Fenlands Wifi Hub #1" at bounding box center [271, 75] width 119 height 22
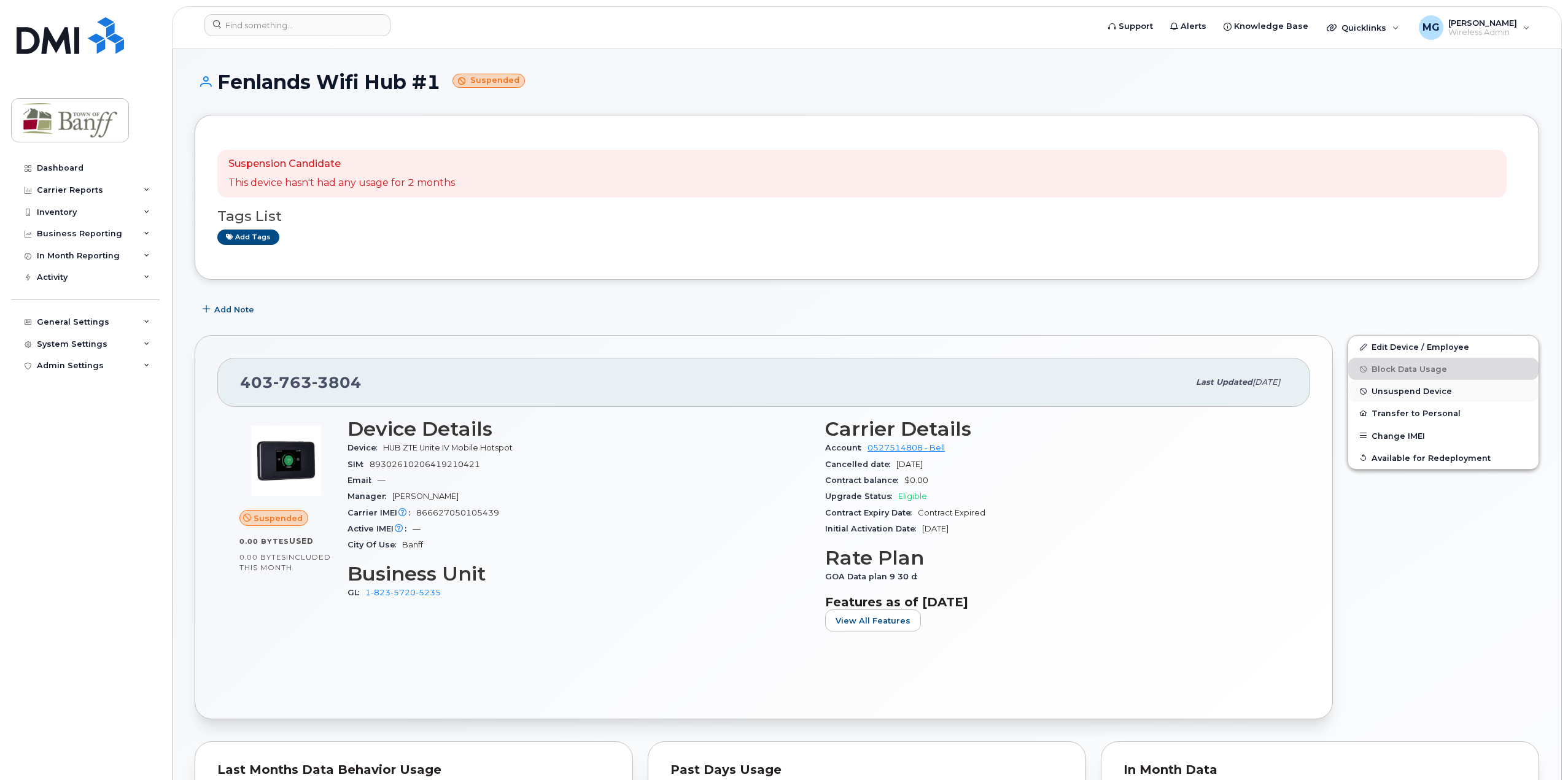
click at [1419, 387] on span "Unsuspend Device" at bounding box center [1412, 391] width 81 height 9
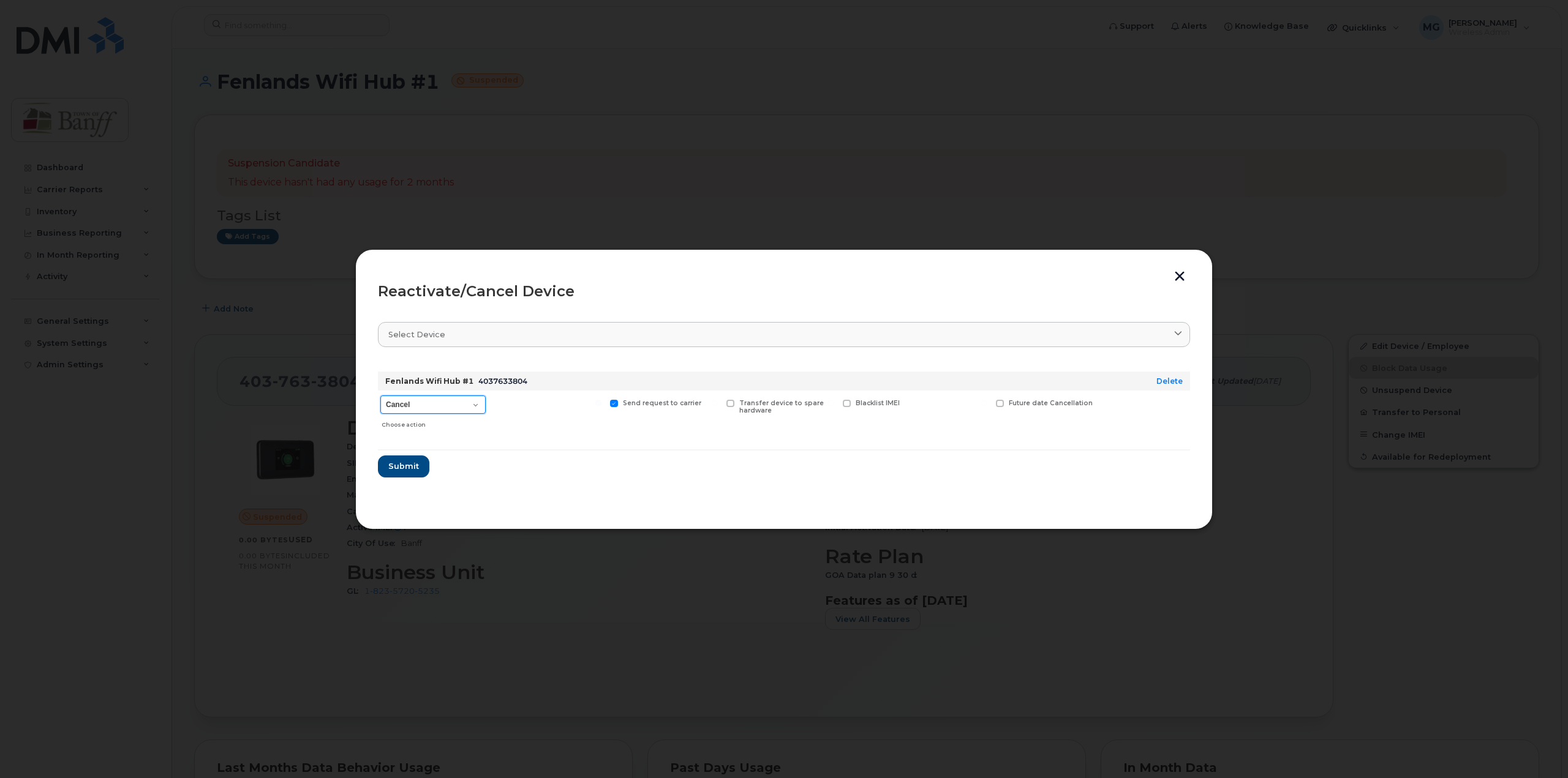
click at [465, 404] on select "Cancel Suspend - Extend Suspension Reactivate" at bounding box center [433, 404] width 105 height 18
drag, startPoint x: 465, startPoint y: 404, endPoint x: 455, endPoint y: 417, distance: 16.4
click at [465, 404] on select "Cancel Suspend - Extend Suspension Reactivate" at bounding box center [433, 404] width 105 height 18
click at [408, 460] on span "Submit" at bounding box center [403, 466] width 31 height 12
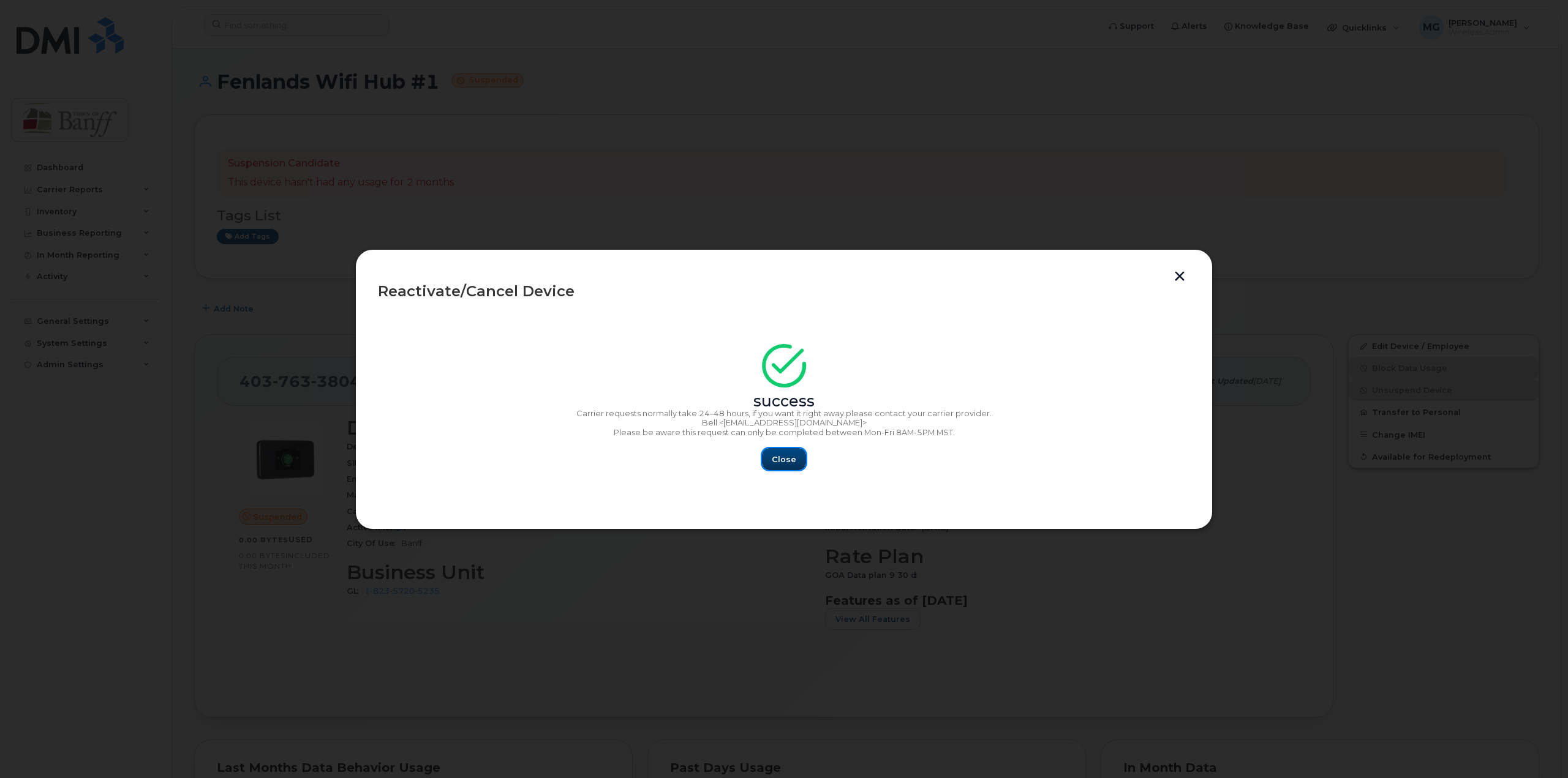
click at [787, 448] on button "Close" at bounding box center [783, 459] width 44 height 22
